Goal: Find specific page/section: Find specific page/section

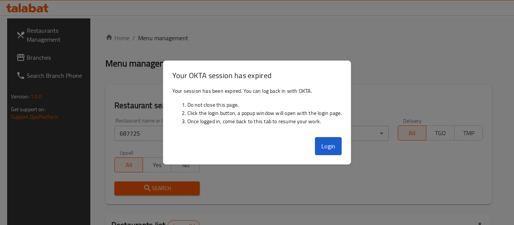
click at [343, 143] on div "Verticals All ​" at bounding box center [346, 130] width 94 height 32
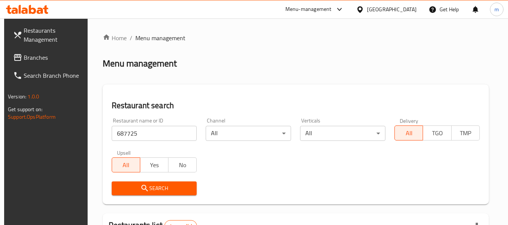
click at [404, 8] on div "[GEOGRAPHIC_DATA]" at bounding box center [392, 9] width 50 height 8
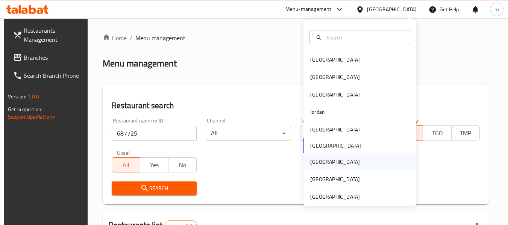
click at [316, 158] on div "[GEOGRAPHIC_DATA]" at bounding box center [335, 162] width 50 height 8
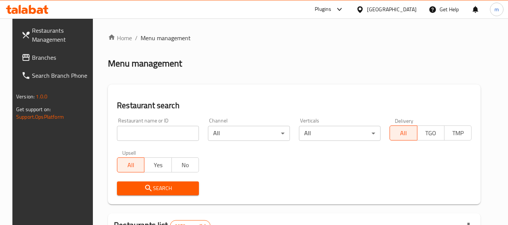
click at [42, 62] on span "Branches" at bounding box center [61, 57] width 59 height 9
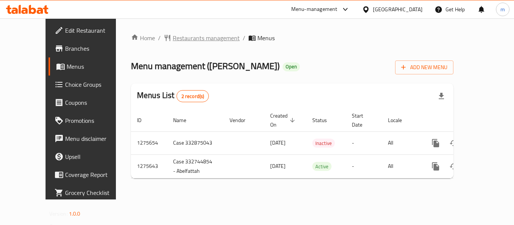
click at [173, 35] on span "Restaurants management" at bounding box center [206, 37] width 67 height 9
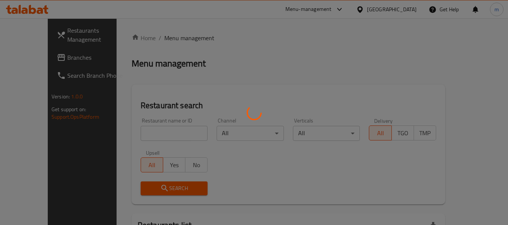
click at [153, 133] on div at bounding box center [254, 112] width 508 height 225
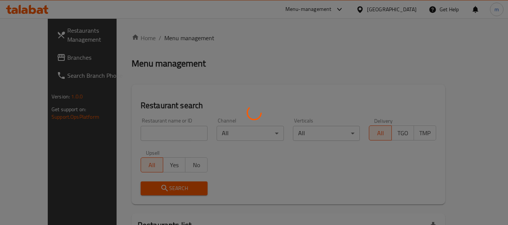
click at [218, 81] on div at bounding box center [254, 112] width 508 height 225
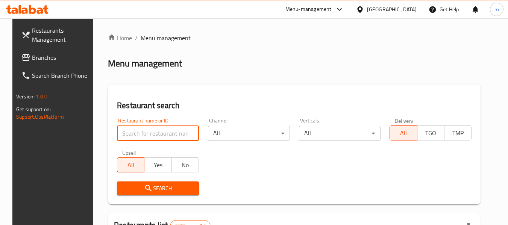
click at [179, 134] on input "search" at bounding box center [158, 133] width 82 height 15
type input "v"
paste input "691204"
type input "691204"
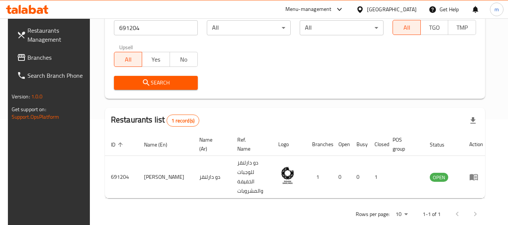
scroll to position [110, 0]
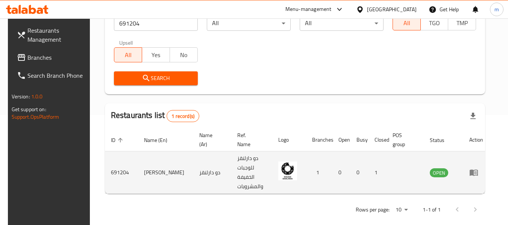
click at [476, 170] on icon "enhanced table" at bounding box center [474, 173] width 8 height 6
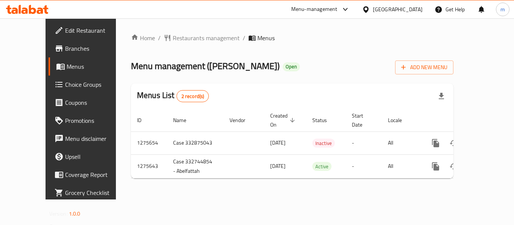
drag, startPoint x: 296, startPoint y: 67, endPoint x: 249, endPoint y: 72, distance: 47.3
click at [249, 72] on div "Menu management ( Dough Darlings ) Open Add New Menu" at bounding box center [292, 66] width 322 height 17
drag, startPoint x: 261, startPoint y: 66, endPoint x: 250, endPoint y: 70, distance: 11.8
click at [282, 70] on span "Open" at bounding box center [290, 67] width 17 height 6
click at [282, 69] on span "Open" at bounding box center [290, 67] width 17 height 6
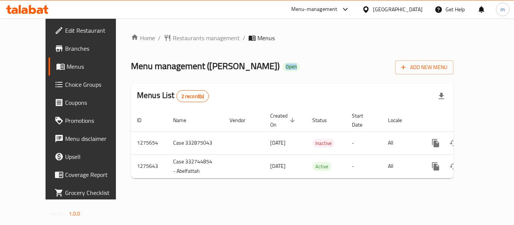
drag, startPoint x: 249, startPoint y: 67, endPoint x: 273, endPoint y: 70, distance: 25.0
click at [263, 71] on div "Menu management ( Dough Darlings ) Open Add New Menu" at bounding box center [292, 66] width 322 height 17
click at [276, 69] on div "Menu management ( Dough Darlings ) Open Add New Menu" at bounding box center [292, 66] width 322 height 17
click at [282, 67] on span "Open" at bounding box center [290, 67] width 17 height 6
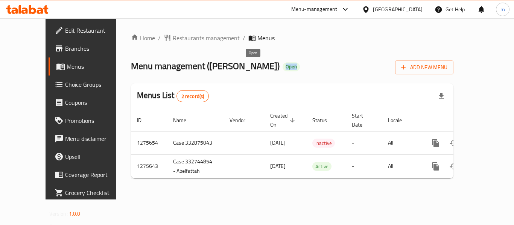
click at [282, 67] on span "Open" at bounding box center [290, 67] width 17 height 6
click at [282, 68] on span "Open" at bounding box center [290, 67] width 17 height 6
click at [292, 63] on div "Menu management ( Dough Darlings ) Open Add New Menu" at bounding box center [292, 66] width 322 height 17
drag, startPoint x: 248, startPoint y: 68, endPoint x: 275, endPoint y: 67, distance: 26.7
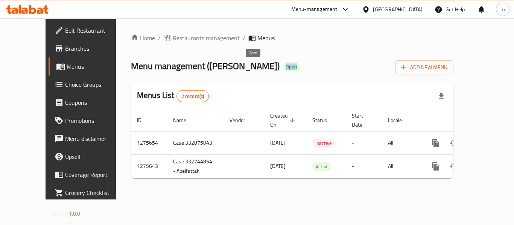
click at [263, 67] on div "Menu management ( Dough Darlings ) Open Add New Menu" at bounding box center [292, 66] width 322 height 17
drag, startPoint x: 269, startPoint y: 67, endPoint x: 261, endPoint y: 67, distance: 7.9
click at [268, 67] on div "Menu management ( Dough Darlings ) Open Add New Menu" at bounding box center [292, 66] width 322 height 17
drag, startPoint x: 248, startPoint y: 66, endPoint x: 328, endPoint y: 66, distance: 80.1
click at [274, 65] on div "Menu management ( Dough Darlings ) Open Add New Menu" at bounding box center [292, 66] width 322 height 17
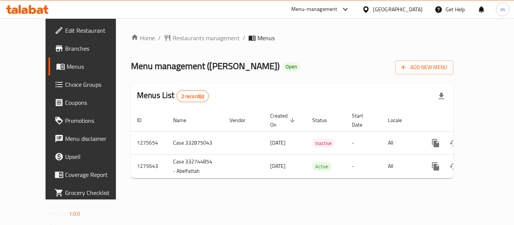
click at [348, 71] on div "Menu management ( Dough Darlings ) Open Add New Menu" at bounding box center [292, 66] width 322 height 17
drag, startPoint x: 246, startPoint y: 66, endPoint x: 268, endPoint y: 60, distance: 22.6
click at [268, 60] on div "Menu management ( Dough Darlings ) Open Add New Menu" at bounding box center [292, 66] width 322 height 17
click at [316, 64] on div "Menu management ( Dough Darlings ) Open Add New Menu" at bounding box center [292, 66] width 322 height 17
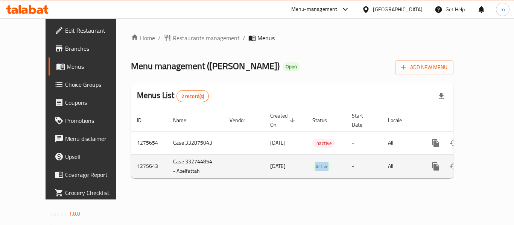
drag, startPoint x: 285, startPoint y: 158, endPoint x: 331, endPoint y: 162, distance: 46.0
click at [331, 162] on tr "1275643 Case 332744854 - Abelfattah 11/02/2025 Active - All" at bounding box center [318, 167] width 374 height 24
click at [324, 156] on td "Active" at bounding box center [325, 167] width 39 height 24
drag, startPoint x: 276, startPoint y: 158, endPoint x: 354, endPoint y: 156, distance: 77.5
click at [346, 158] on tr "1275643 Case 332744854 - Abelfattah 11/02/2025 Active - All" at bounding box center [318, 167] width 374 height 24
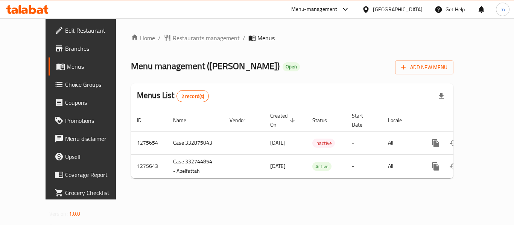
click at [296, 174] on div "Home / Restaurants management / Menus Menu management ( Dough Darlings ) Open A…" at bounding box center [292, 108] width 322 height 151
click at [373, 12] on div at bounding box center [367, 9] width 11 height 8
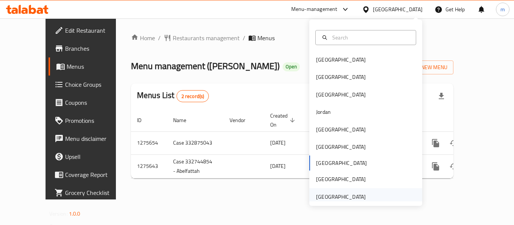
click at [333, 193] on div "United Arab Emirates" at bounding box center [341, 197] width 50 height 8
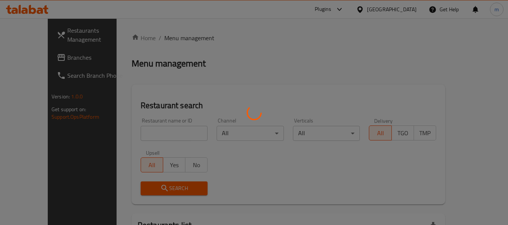
click at [49, 61] on div at bounding box center [254, 112] width 508 height 225
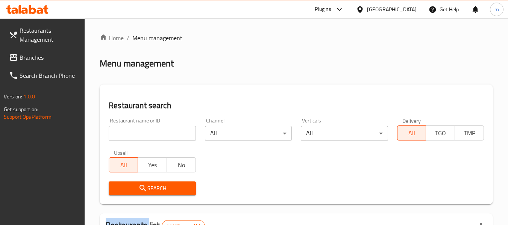
click at [49, 61] on span "Branches" at bounding box center [49, 57] width 59 height 9
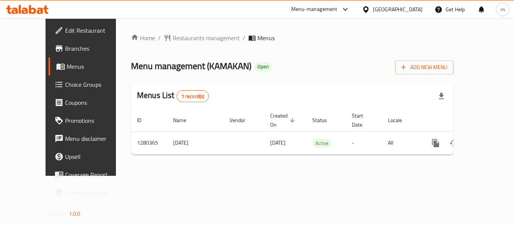
click at [386, 11] on div "[GEOGRAPHIC_DATA]" at bounding box center [398, 9] width 50 height 8
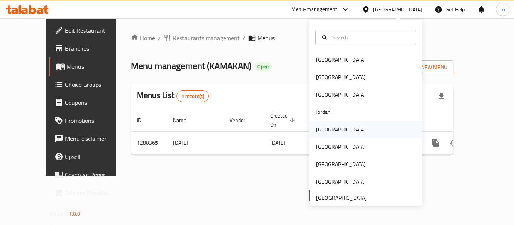
click at [331, 127] on div "[GEOGRAPHIC_DATA]" at bounding box center [341, 129] width 62 height 17
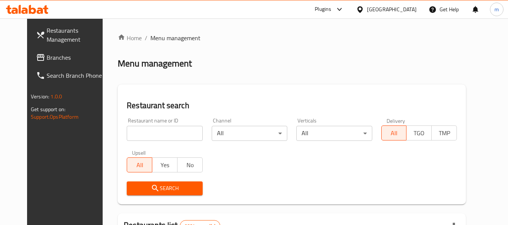
click at [47, 61] on span "Branches" at bounding box center [76, 57] width 59 height 9
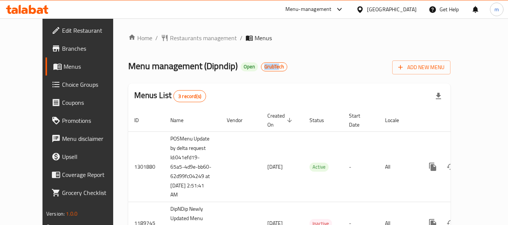
drag, startPoint x: 234, startPoint y: 66, endPoint x: 281, endPoint y: 77, distance: 48.4
click at [278, 77] on div "Home / Restaurants management / Menus Menu management ( Dipndip ) Open GrubTech…" at bounding box center [289, 158] width 322 height 251
click at [325, 74] on div "Home / Restaurants management / Menus Menu management ( Dipndip ) Open GrubTech…" at bounding box center [289, 158] width 322 height 251
click at [182, 35] on span "Restaurants management" at bounding box center [203, 37] width 67 height 9
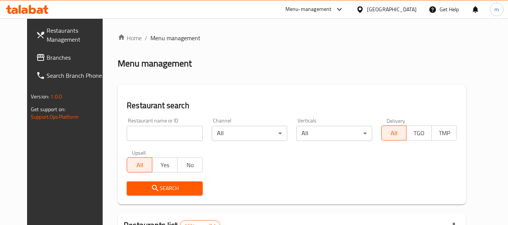
click at [135, 126] on input "search" at bounding box center [165, 133] width 76 height 15
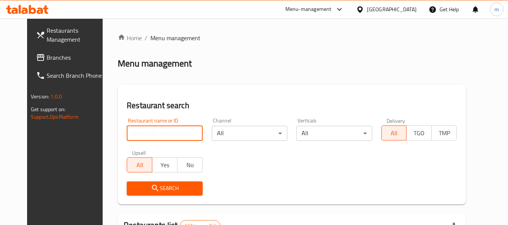
paste input "2990"
type input "2990"
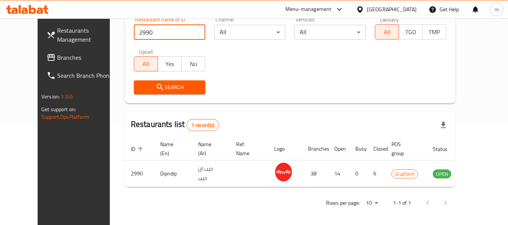
scroll to position [104, 0]
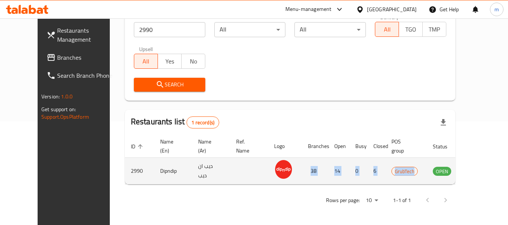
drag, startPoint x: 306, startPoint y: 173, endPoint x: 421, endPoint y: 170, distance: 115.1
click at [422, 170] on tr "2990 Dipndip ديب ان ديب 38 14 0 6 GrubTech OPEN" at bounding box center [308, 171] width 367 height 27
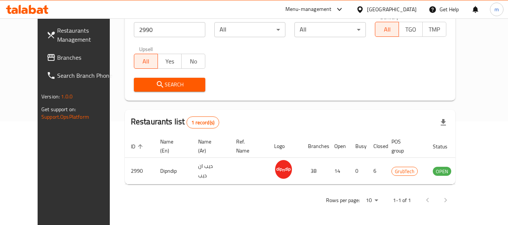
click at [304, 214] on div "Home / Menu management Menu management Restaurant search Restaurant name or ID …" at bounding box center [290, 70] width 361 height 311
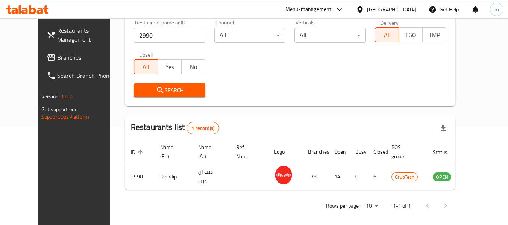
scroll to position [66, 0]
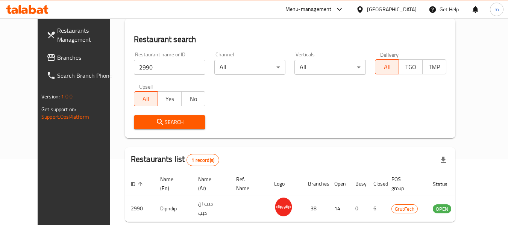
click at [405, 7] on div "[GEOGRAPHIC_DATA]" at bounding box center [392, 9] width 50 height 8
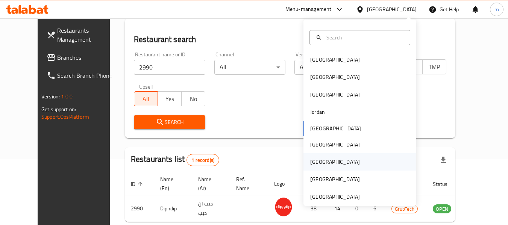
click at [310, 160] on div "[GEOGRAPHIC_DATA]" at bounding box center [335, 162] width 50 height 8
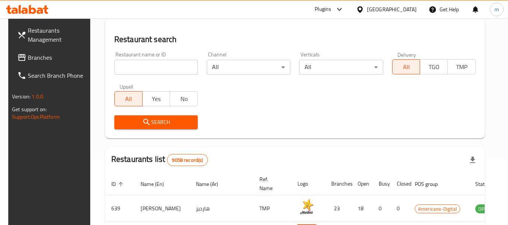
click at [28, 55] on span "Branches" at bounding box center [57, 57] width 59 height 9
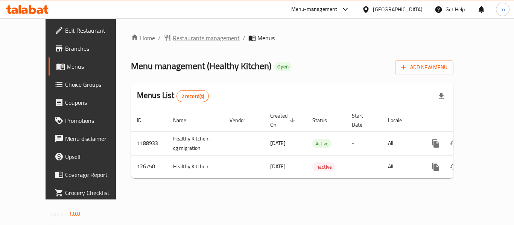
click at [181, 40] on span "Restaurants management" at bounding box center [206, 37] width 67 height 9
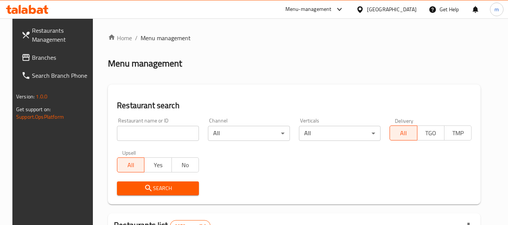
click at [163, 131] on input "search" at bounding box center [158, 133] width 82 height 15
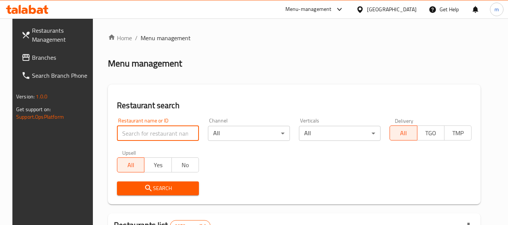
paste input "609262"
type input "609262"
click button "Search" at bounding box center [158, 189] width 82 height 14
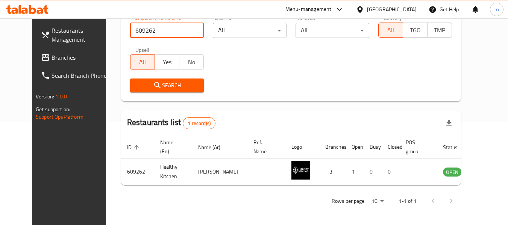
scroll to position [104, 0]
